Goal: Check status

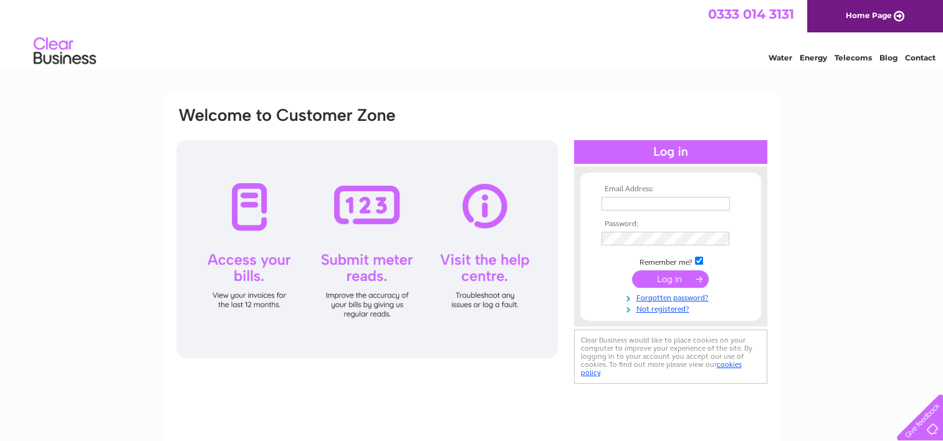
type input "accounts@cafecognito.co.uk"
click at [672, 277] on input "submit" at bounding box center [670, 278] width 77 height 17
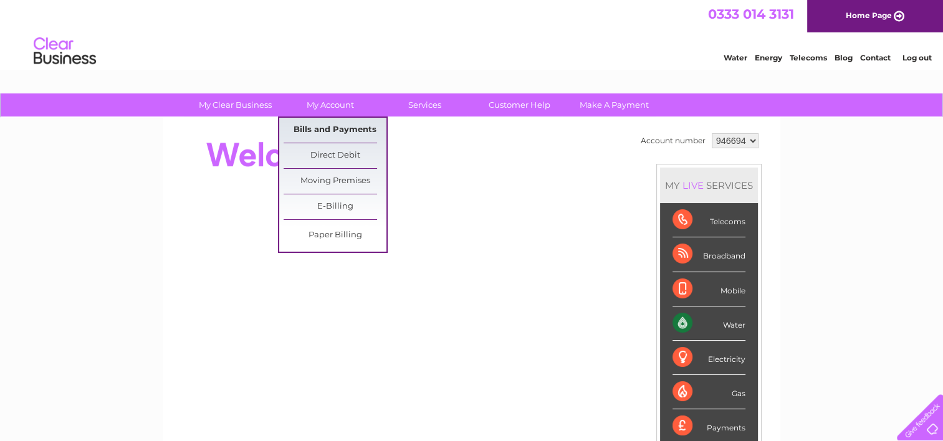
click at [316, 127] on link "Bills and Payments" at bounding box center [334, 130] width 103 height 25
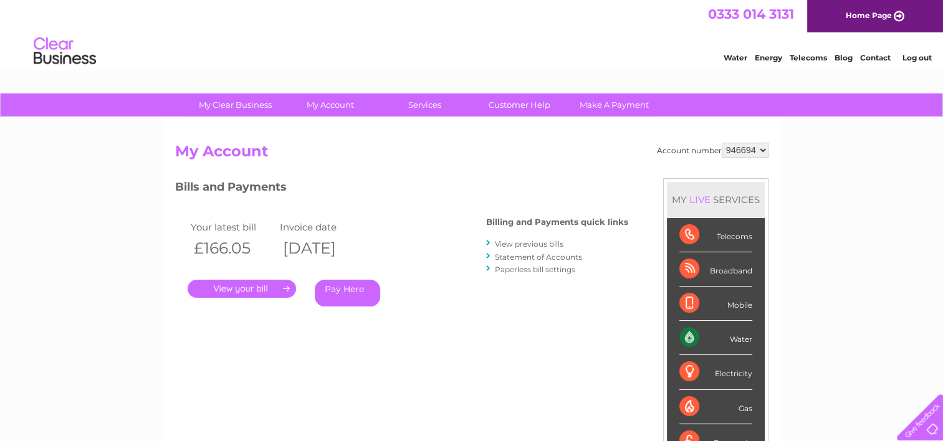
click at [283, 286] on link "." at bounding box center [242, 289] width 108 height 18
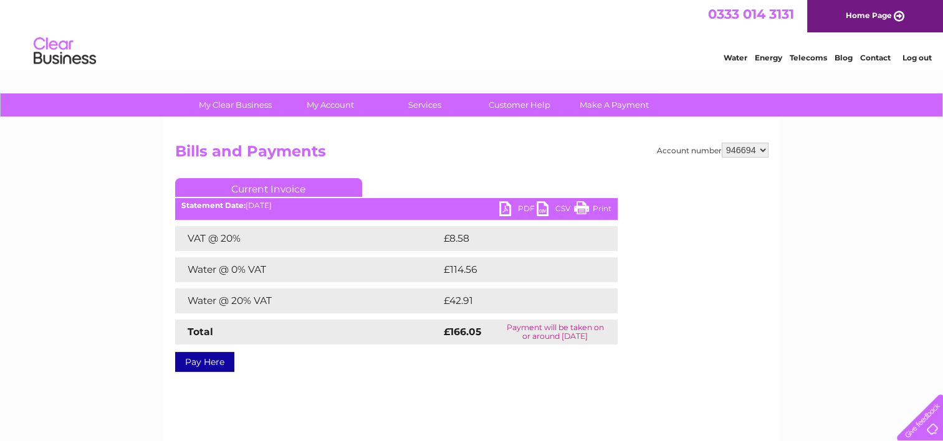
click at [511, 209] on link "PDF" at bounding box center [517, 210] width 37 height 18
